Goal: Information Seeking & Learning: Compare options

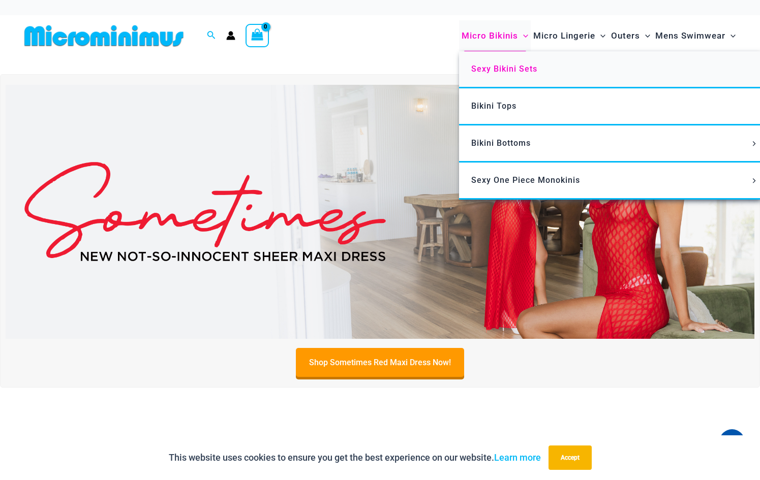
click at [471, 74] on span "Sexy Bikini Sets" at bounding box center [504, 69] width 66 height 10
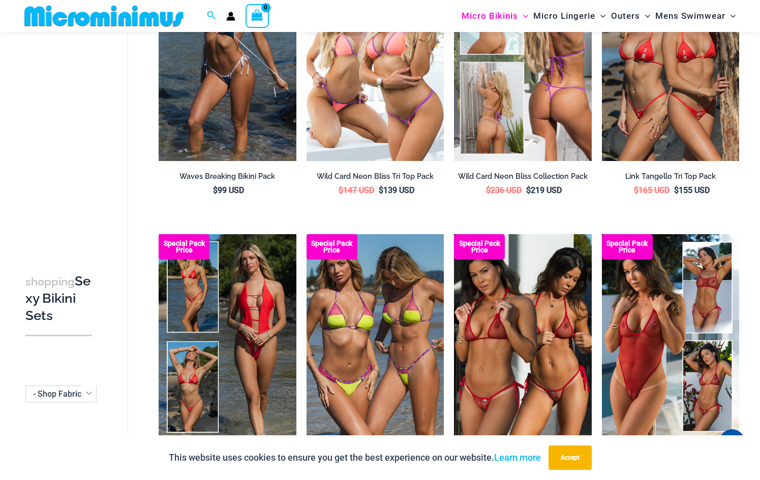
scroll to position [397, 0]
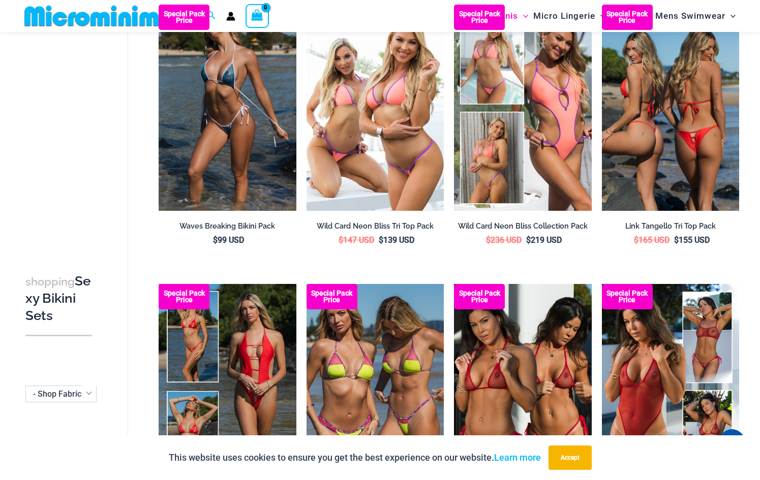
click at [658, 204] on img at bounding box center [670, 108] width 137 height 206
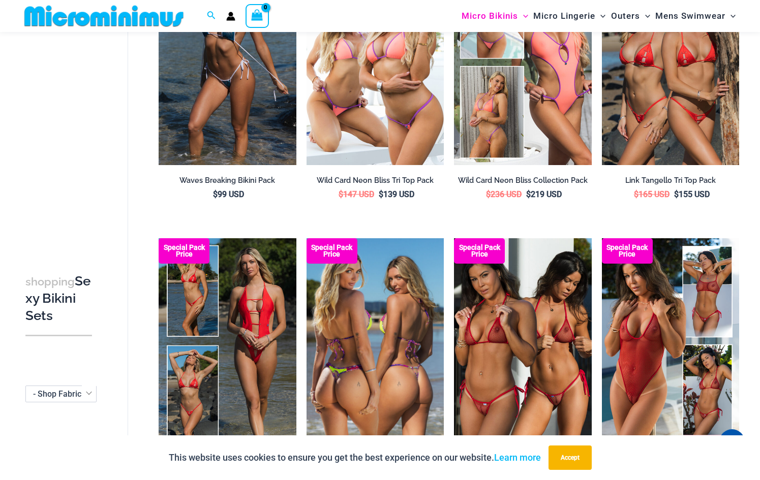
scroll to position [702, 0]
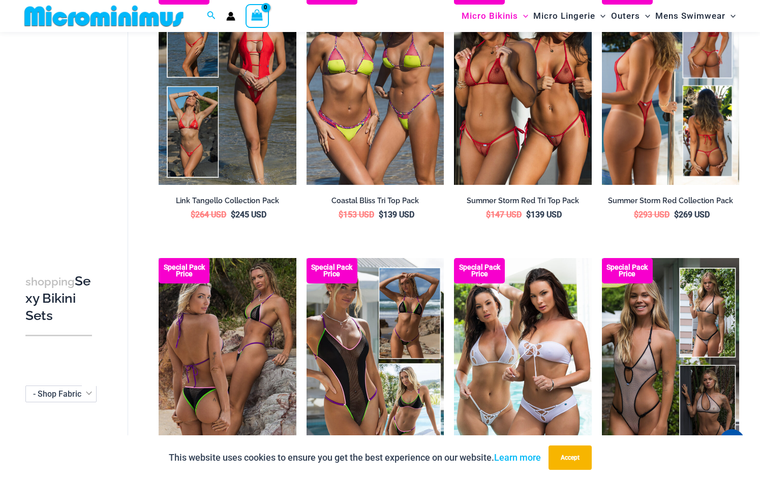
click at [655, 157] on img at bounding box center [670, 82] width 137 height 206
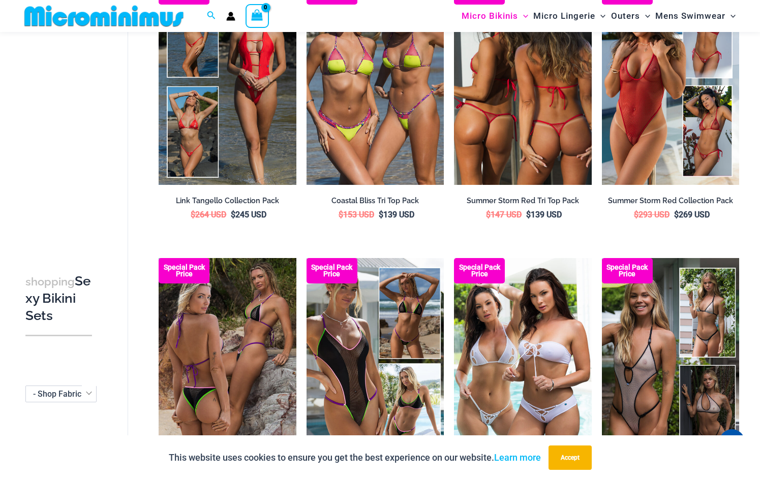
click at [507, 182] on img at bounding box center [522, 82] width 137 height 206
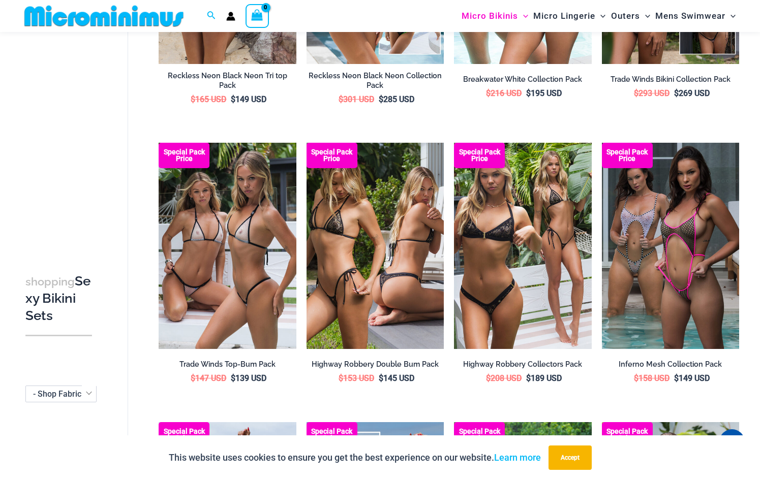
scroll to position [1108, 0]
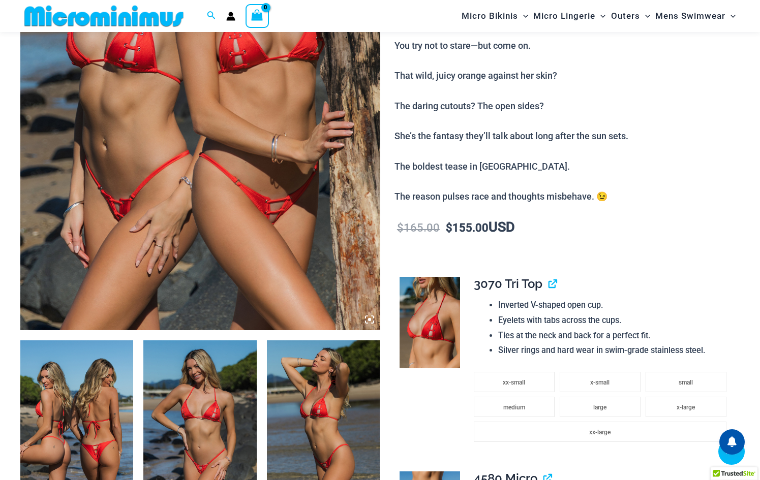
scroll to position [1057, 0]
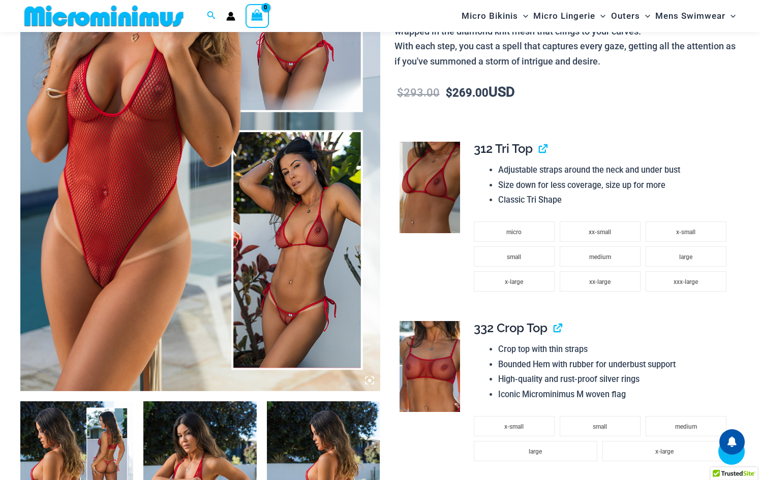
scroll to position [956, 0]
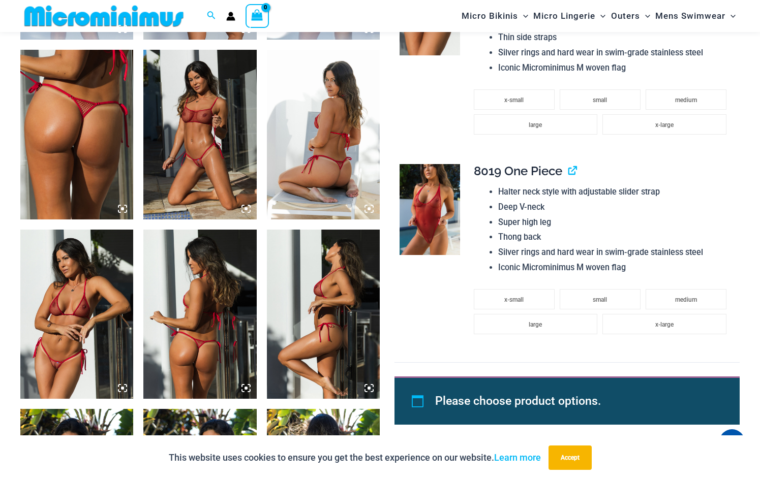
click at [215, 154] on img at bounding box center [199, 135] width 113 height 170
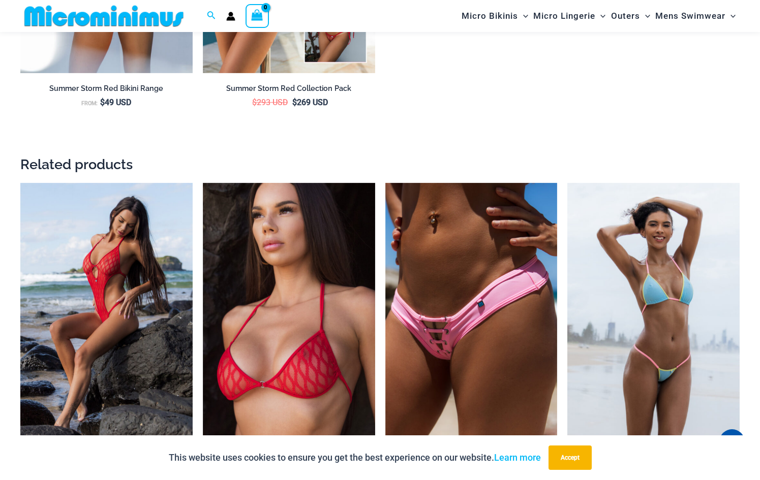
scroll to position [1820, 0]
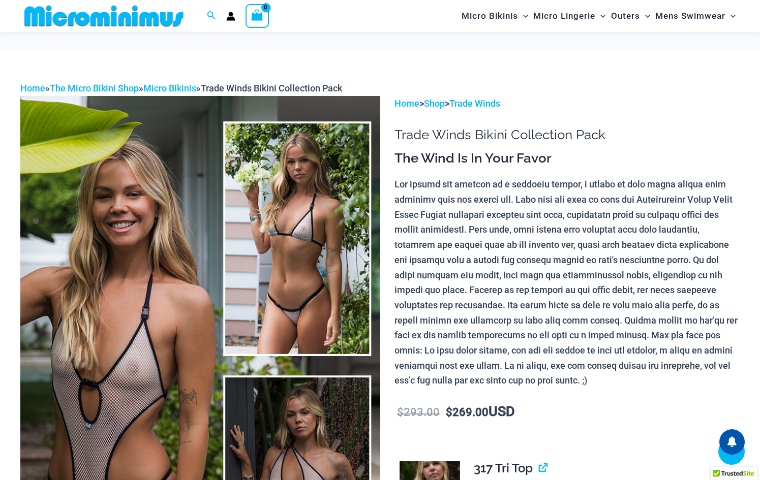
scroll to position [905, 0]
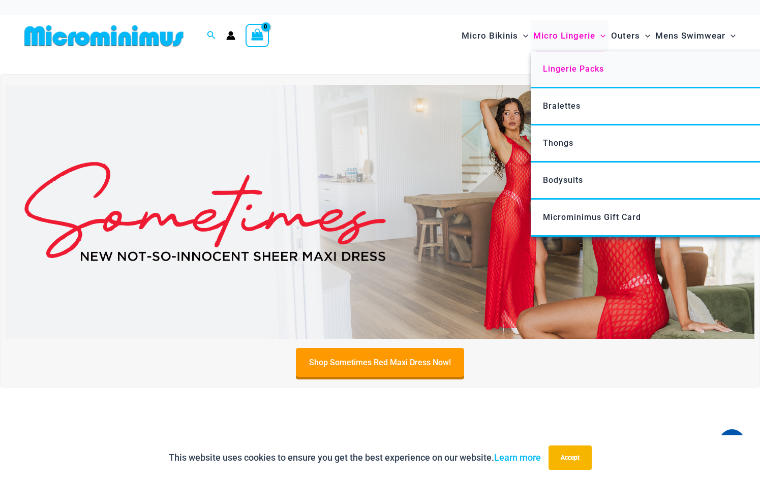
click at [543, 74] on span "Lingerie Packs" at bounding box center [573, 69] width 61 height 10
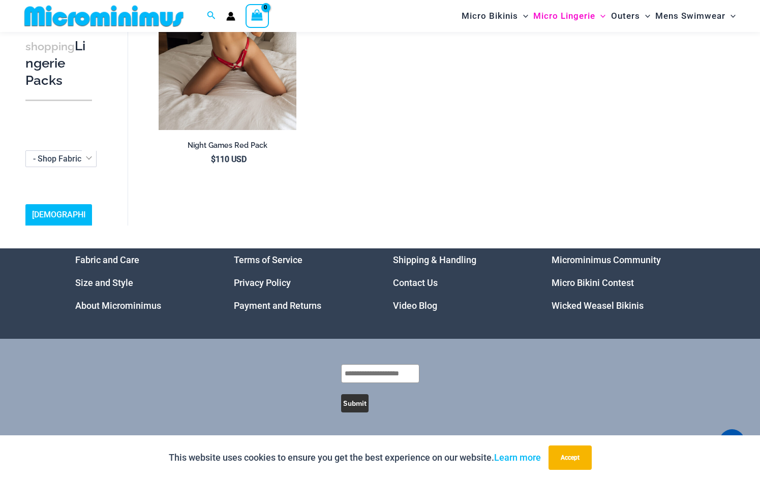
scroll to position [1456, 0]
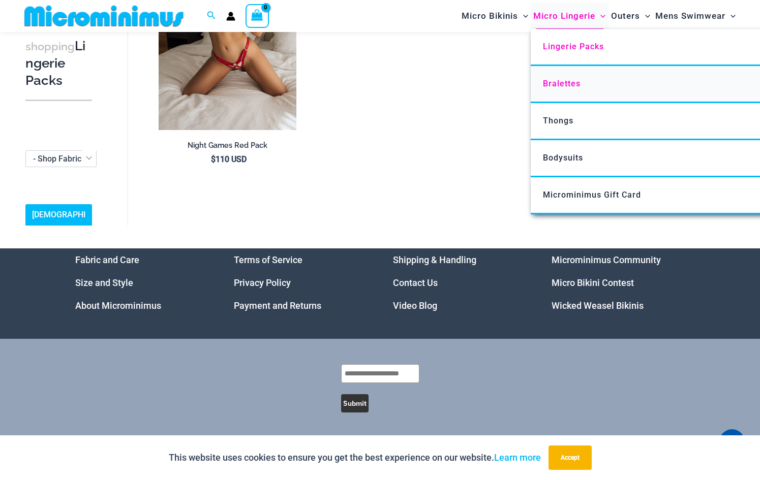
click at [543, 88] on span "Bralettes" at bounding box center [562, 84] width 38 height 10
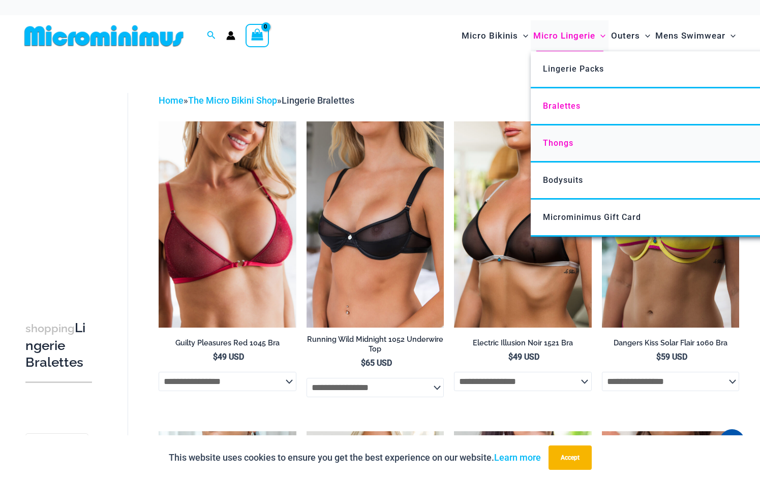
click at [543, 148] on span "Thongs" at bounding box center [558, 143] width 31 height 10
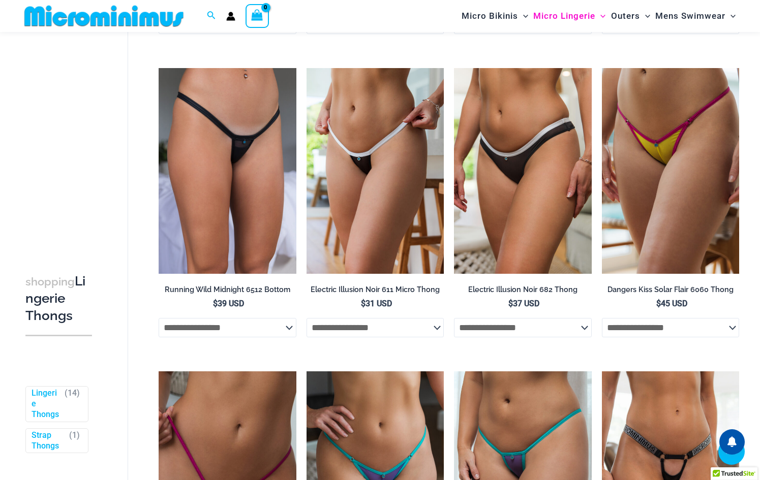
scroll to position [1159, 0]
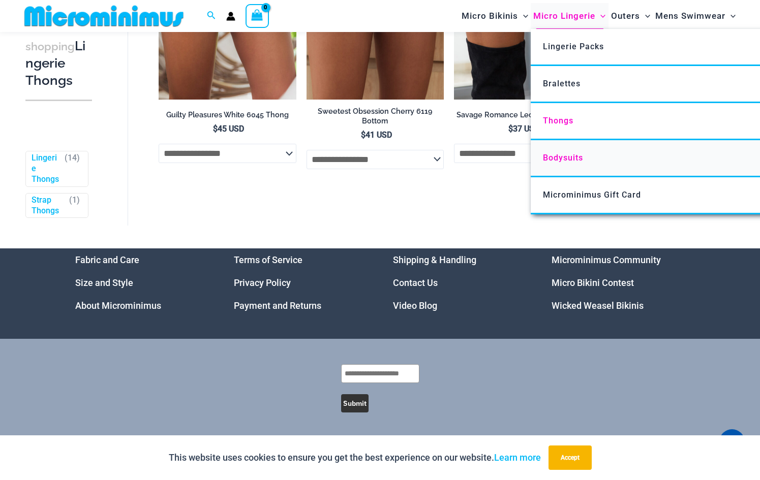
click at [543, 163] on span "Bodysuits" at bounding box center [563, 158] width 40 height 10
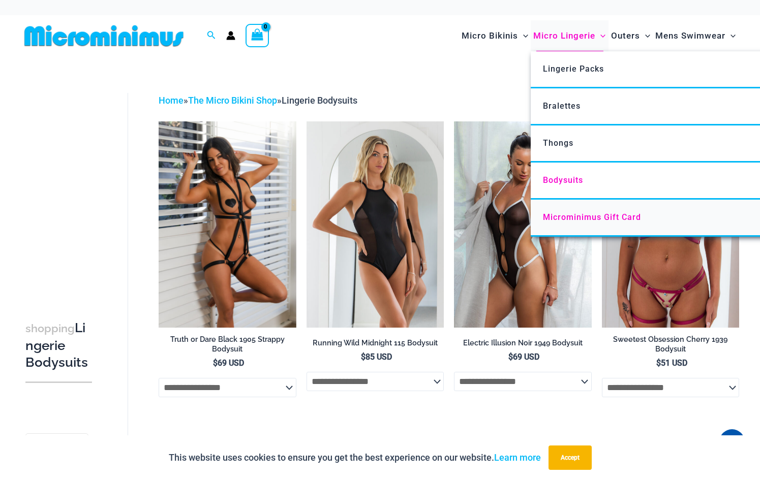
click at [545, 222] on span "Microminimus Gift Card" at bounding box center [592, 217] width 98 height 10
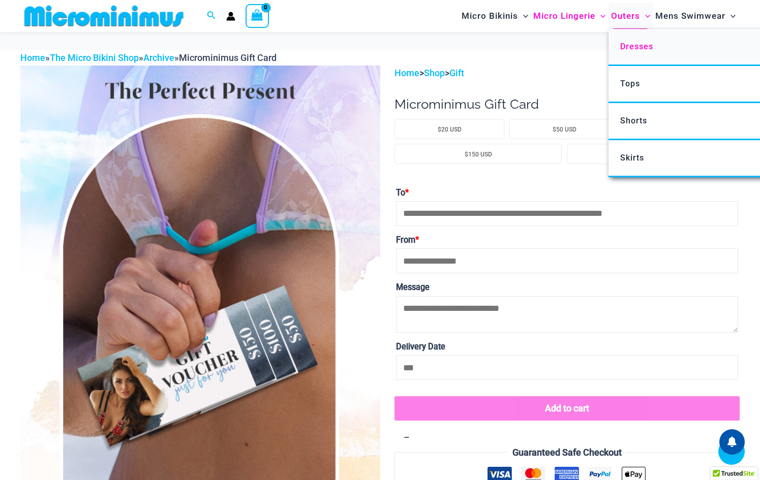
scroll to position [661, 0]
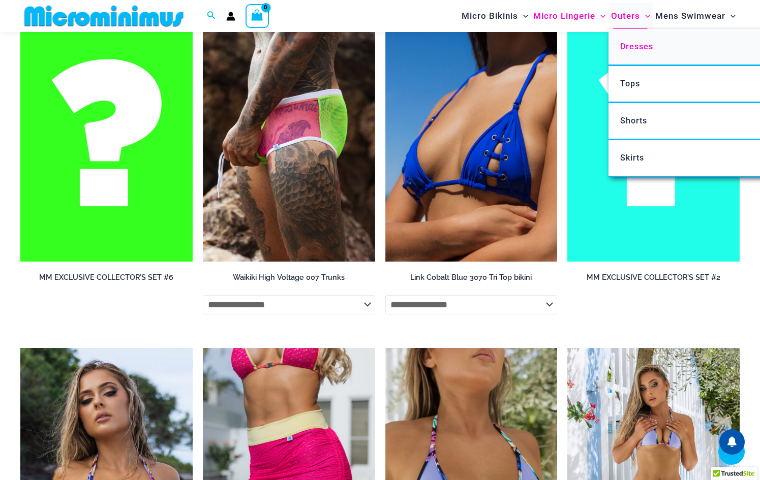
click at [620, 51] on span "Dresses" at bounding box center [636, 47] width 33 height 10
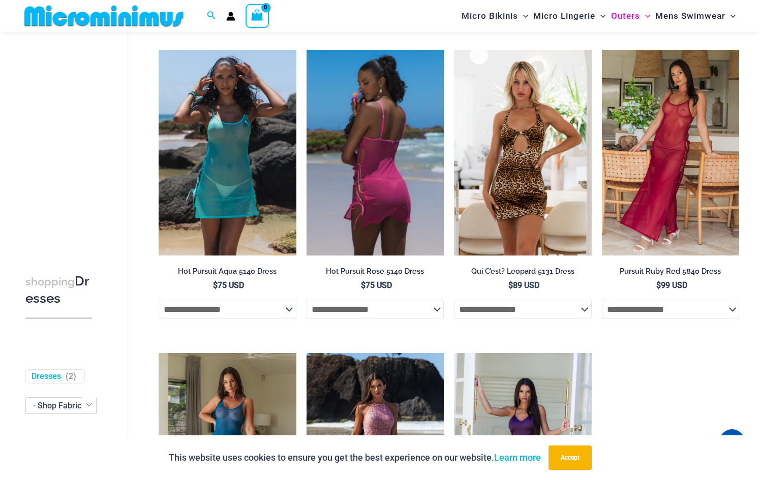
scroll to position [356, 0]
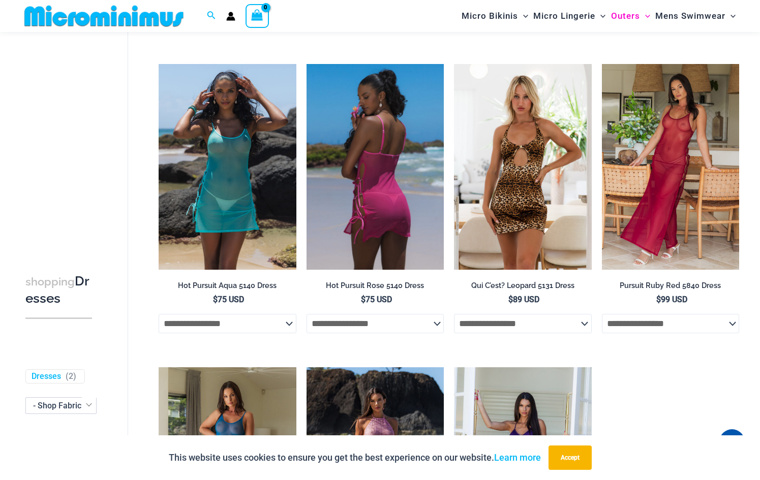
click at [391, 214] on img at bounding box center [375, 167] width 137 height 206
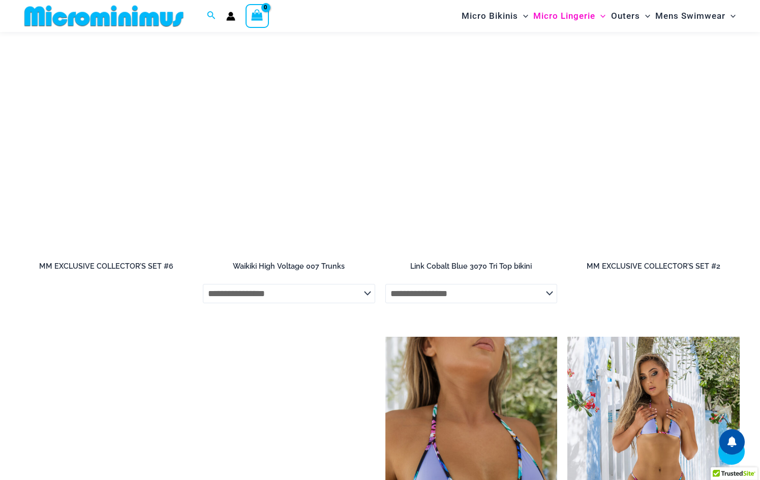
scroll to position [662, 0]
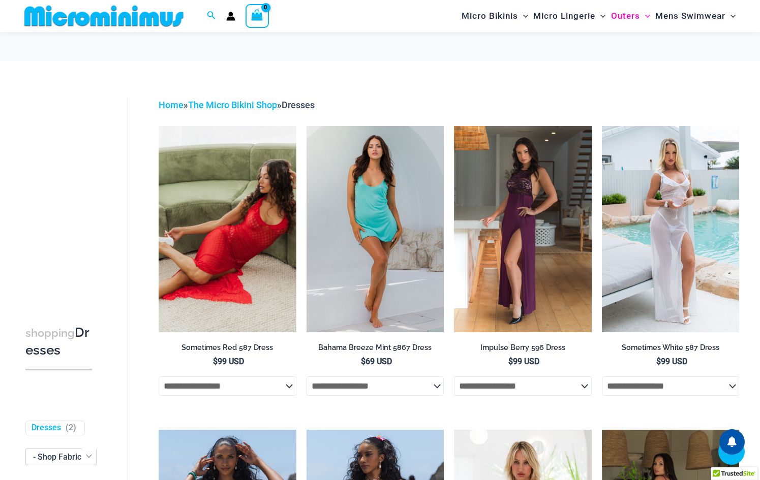
scroll to position [346, 0]
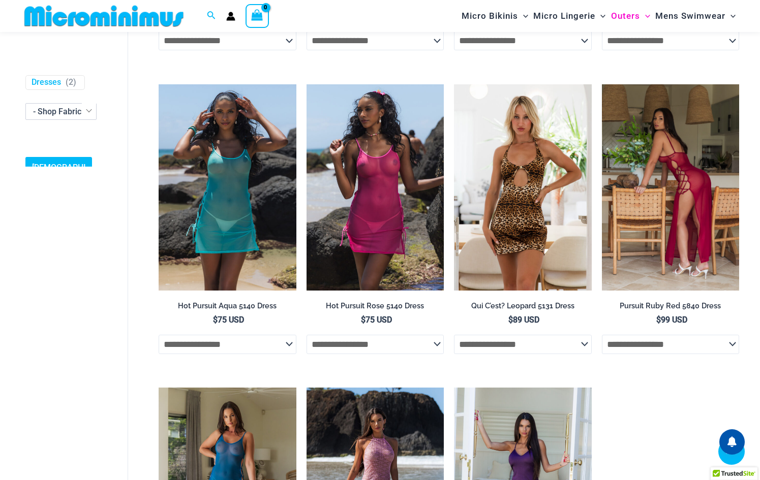
click at [686, 226] on img at bounding box center [670, 187] width 137 height 206
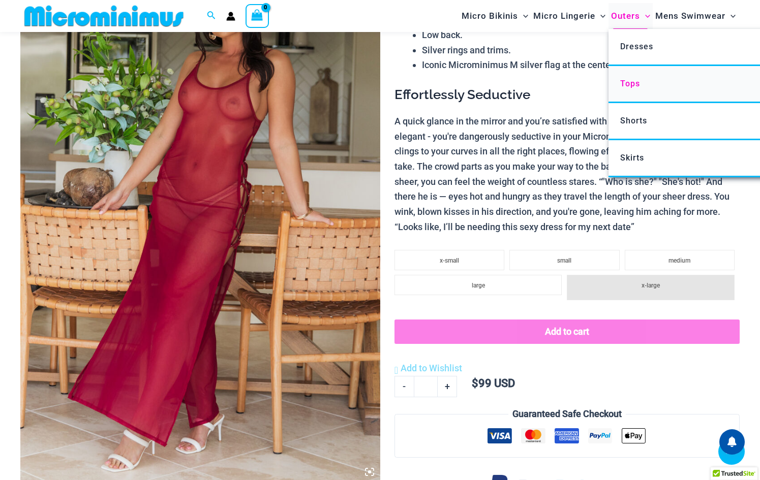
scroll to position [702, 0]
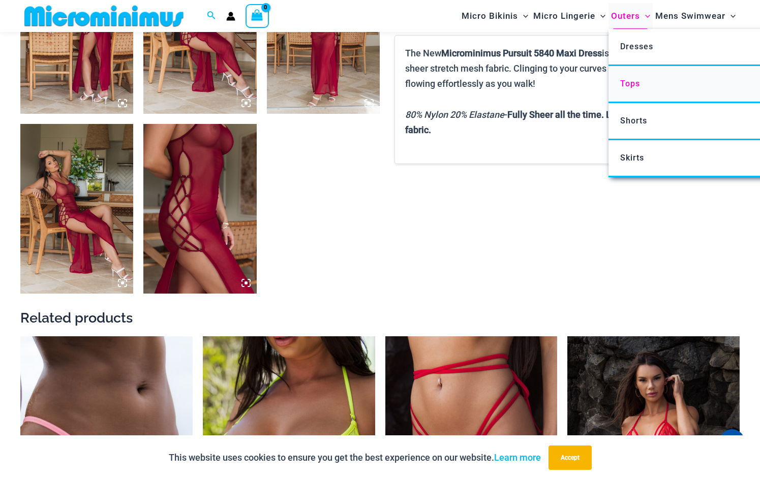
click at [620, 88] on span "Tops" at bounding box center [630, 84] width 20 height 10
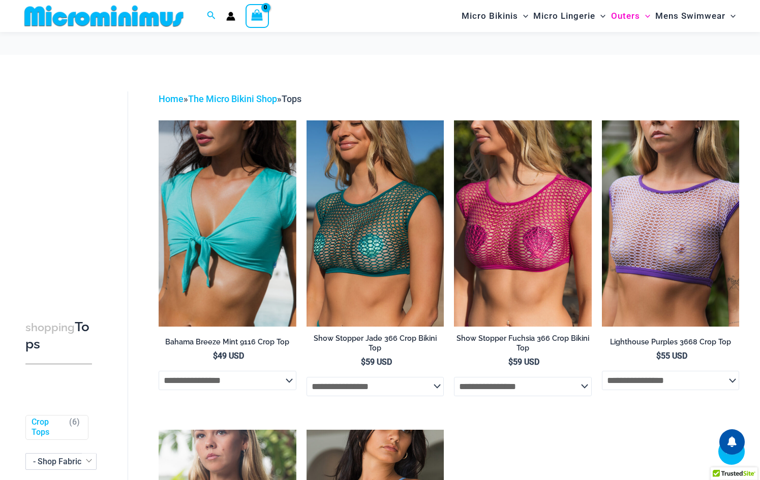
scroll to position [244, 0]
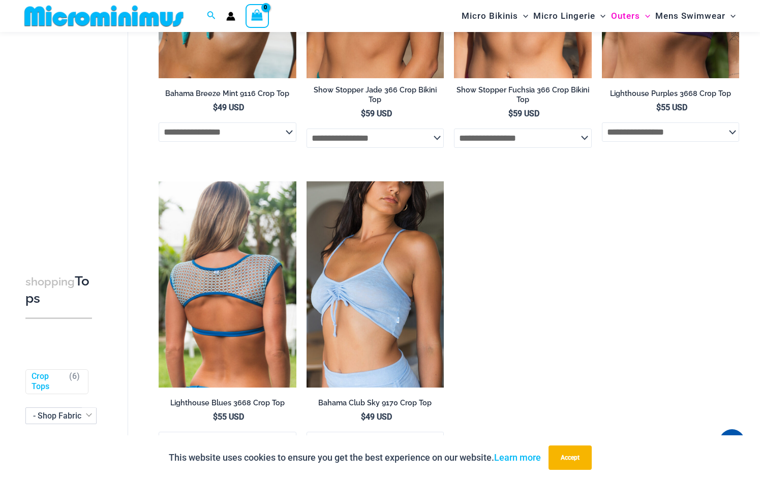
click at [256, 338] on img at bounding box center [227, 284] width 137 height 206
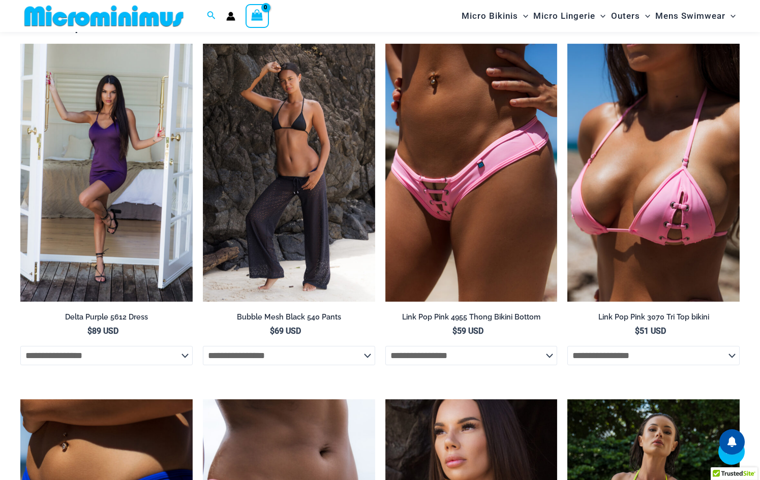
scroll to position [1007, 0]
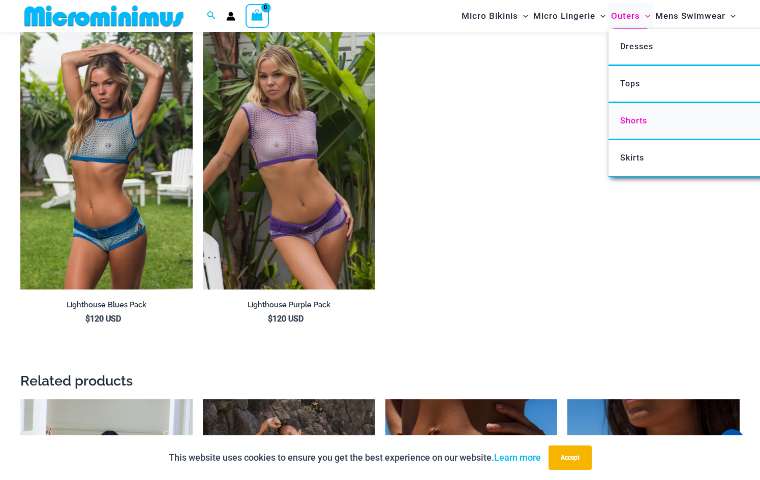
click at [620, 126] on span "Shorts" at bounding box center [633, 121] width 27 height 10
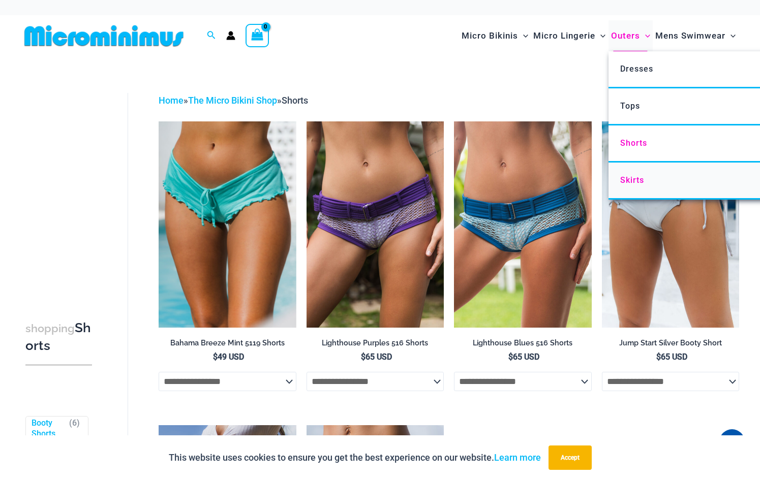
click at [620, 185] on span "Skirts" at bounding box center [632, 180] width 24 height 10
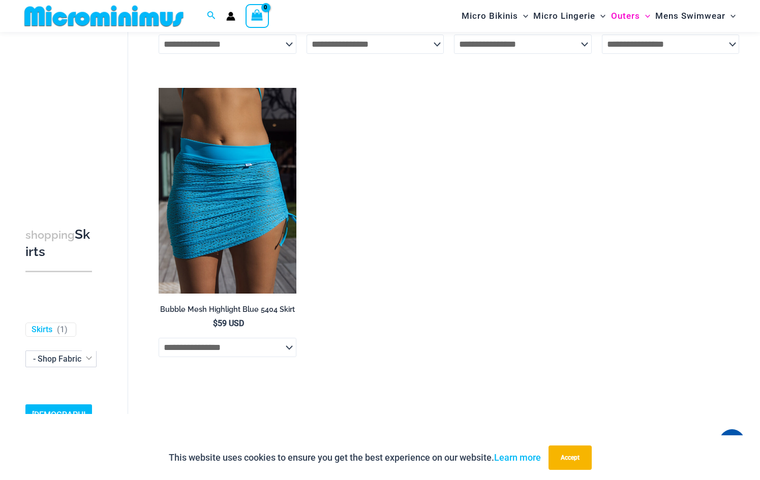
scroll to position [41, 0]
